Goal: Use online tool/utility

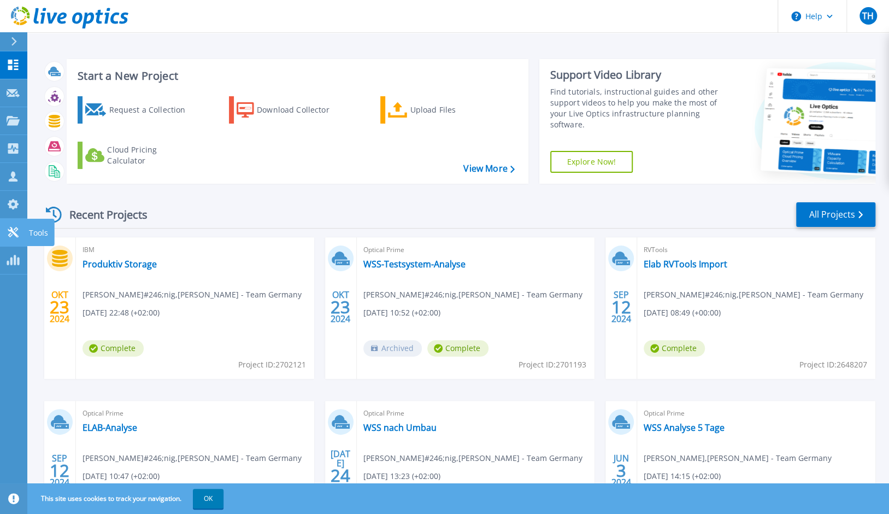
click at [37, 232] on p "Tools" at bounding box center [38, 233] width 19 height 28
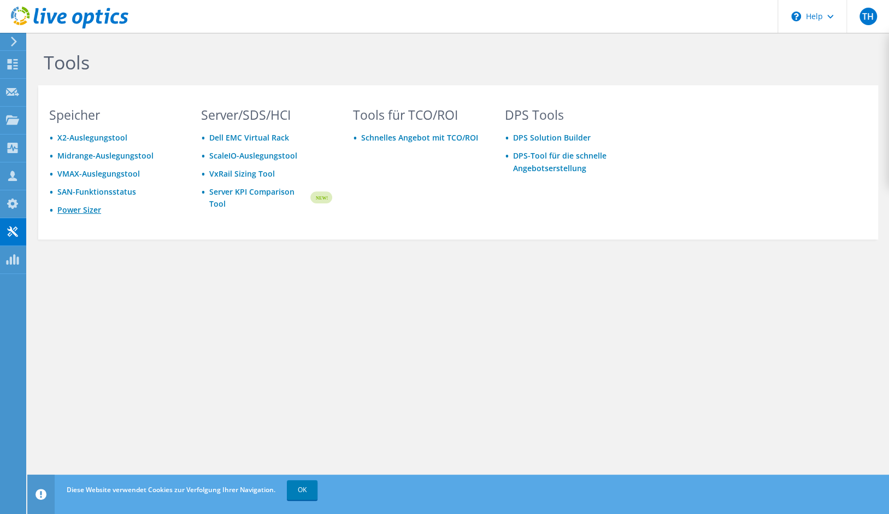
click at [85, 210] on link "Power Sizer" at bounding box center [79, 209] width 44 height 10
